Goal: Task Accomplishment & Management: Manage account settings

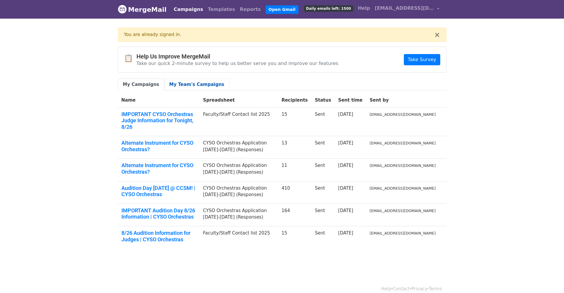
click at [189, 83] on link "My Team's Campaigns" at bounding box center [196, 85] width 65 height 12
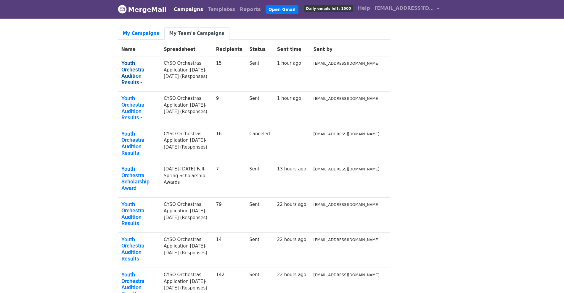
click at [149, 67] on link "Youth Orchestra Audition Results -" at bounding box center [139, 72] width 36 height 25
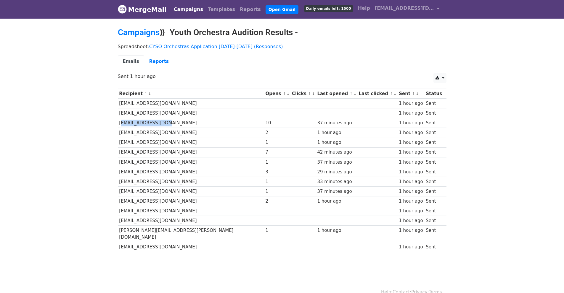
drag, startPoint x: 118, startPoint y: 122, endPoint x: 160, endPoint y: 122, distance: 41.7
click at [160, 122] on td "vickyuzw@gmail.com" at bounding box center [191, 123] width 146 height 10
copy td "vickyuzw@gmail.com"
click at [63, 152] on body "MergeMail Campaigns Templates Reports Open Gmail Daily emails left: 1500 Help k…" at bounding box center [282, 140] width 564 height 280
click at [152, 34] on link "Campaigns" at bounding box center [139, 33] width 42 height 10
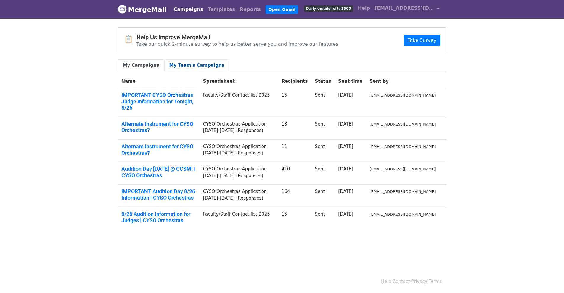
click at [189, 61] on link "My Team's Campaigns" at bounding box center [196, 65] width 65 height 12
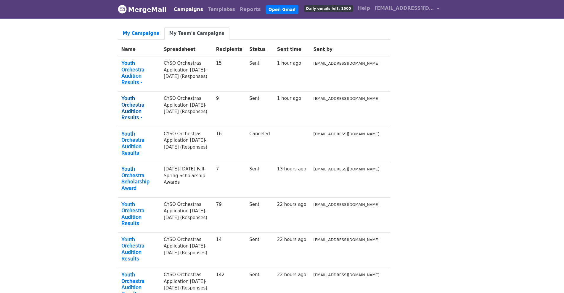
click at [150, 95] on link "Youth Orchestra Audition Results -" at bounding box center [139, 107] width 36 height 25
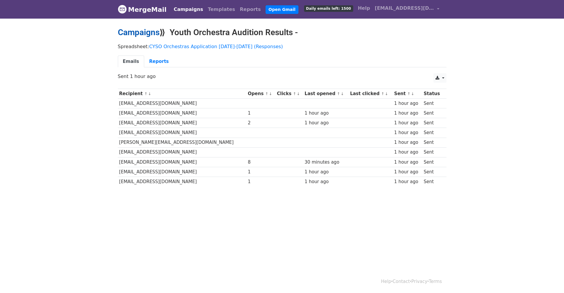
click at [145, 35] on link "Campaigns" at bounding box center [139, 33] width 42 height 10
